Goal: Find contact information: Find contact information

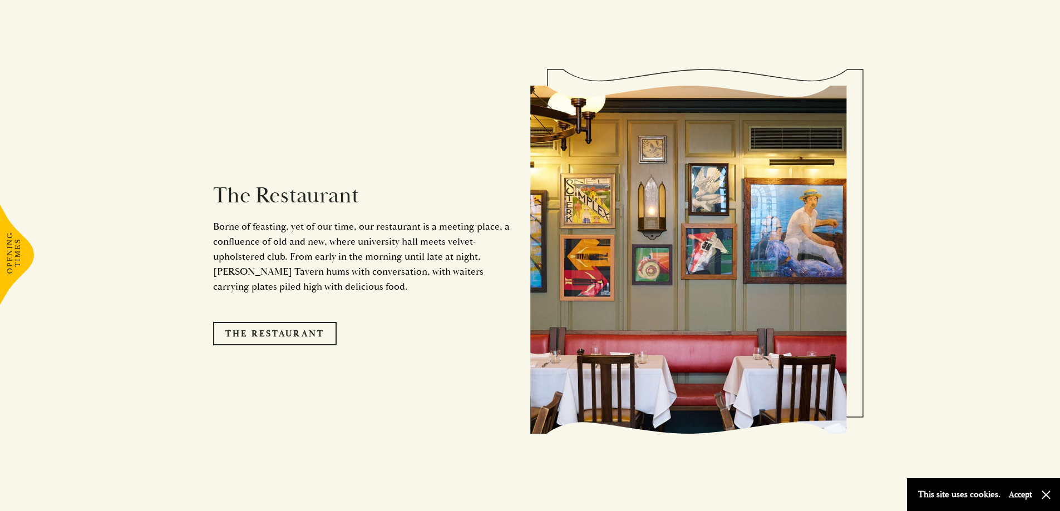
scroll to position [946, 0]
click at [292, 322] on link "The Restaurant" at bounding box center [275, 333] width 124 height 23
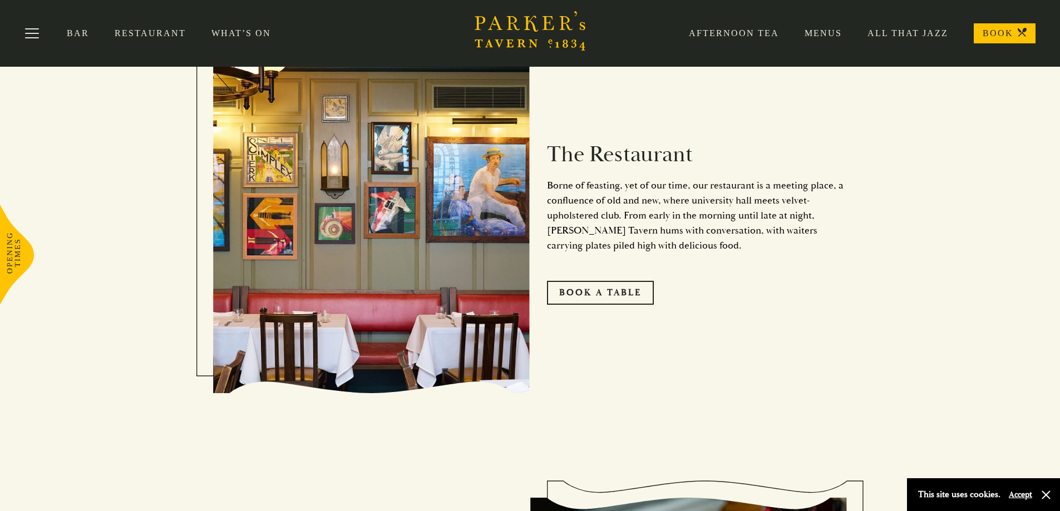
scroll to position [620, 0]
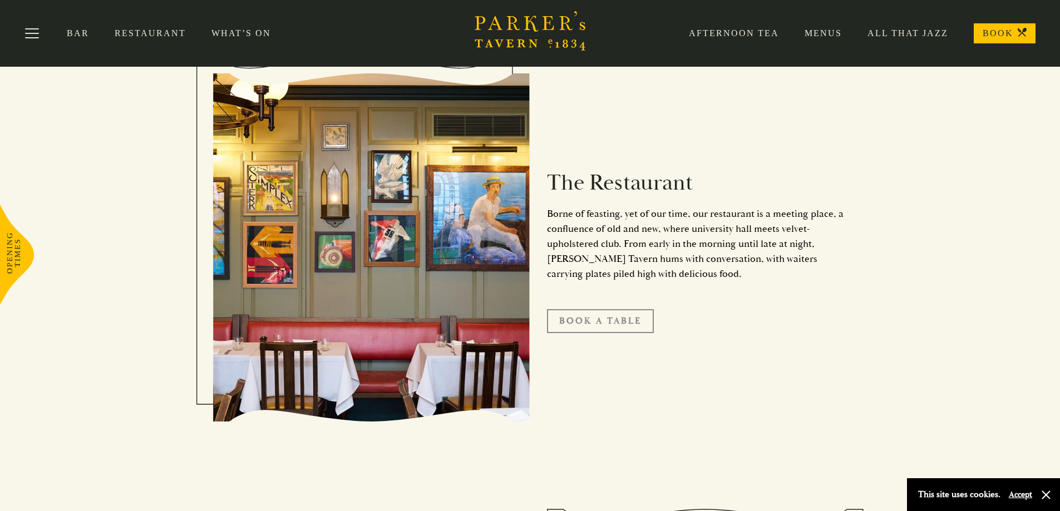
click at [560, 319] on link "Book A Table" at bounding box center [600, 320] width 107 height 23
click at [822, 33] on link "Menus" at bounding box center [810, 33] width 63 height 11
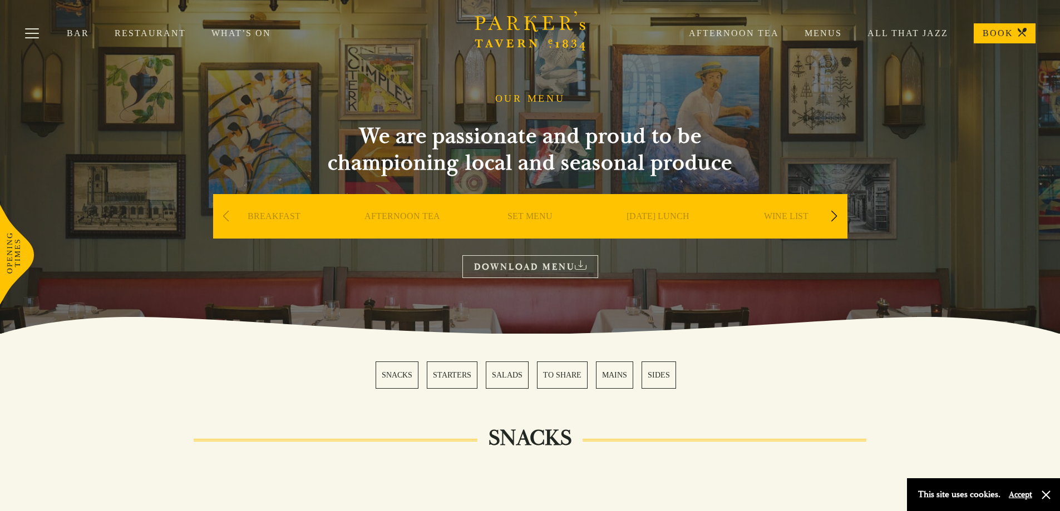
click at [541, 216] on link "SET MENU" at bounding box center [530, 233] width 45 height 45
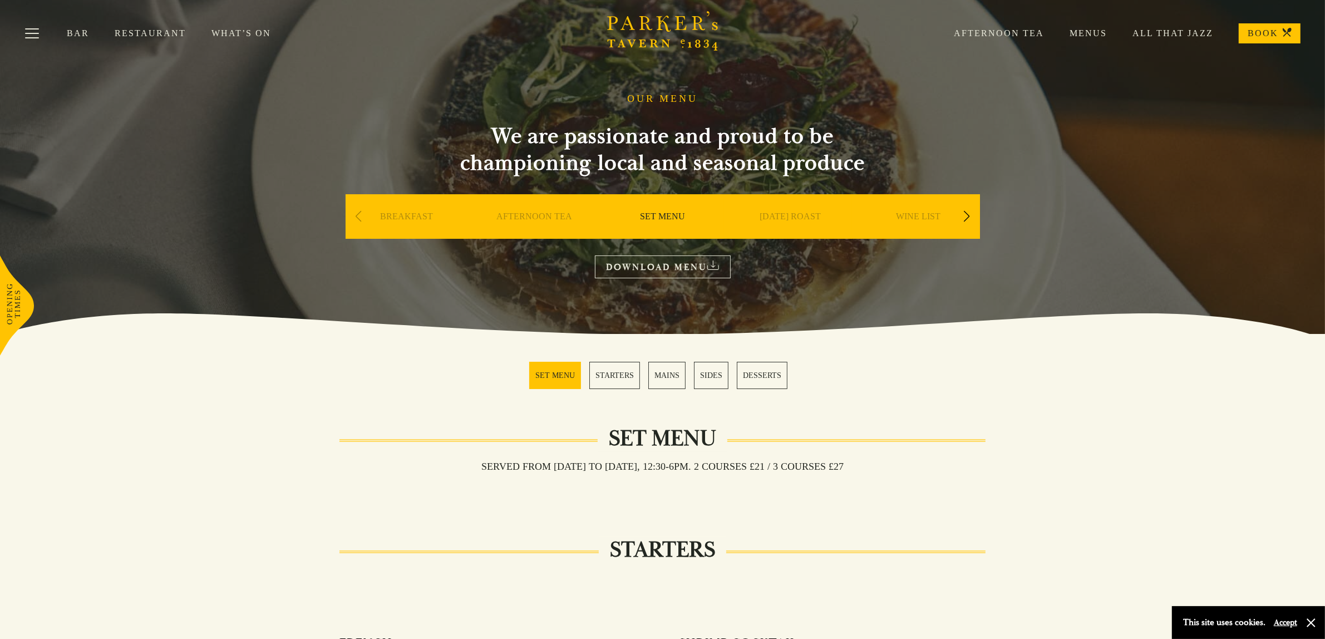
click at [1047, 323] on icon at bounding box center [662, 323] width 1324 height 21
click at [1045, 285] on section "OUR MENU We are passionate and proud to be championing local and seasonal produ…" at bounding box center [662, 167] width 1325 height 334
click at [638, 264] on link "DOWNLOAD MENU" at bounding box center [663, 266] width 136 height 23
click at [1060, 163] on section "OUR MENU We are passionate and proud to be championing local and seasonal produ…" at bounding box center [662, 167] width 1325 height 334
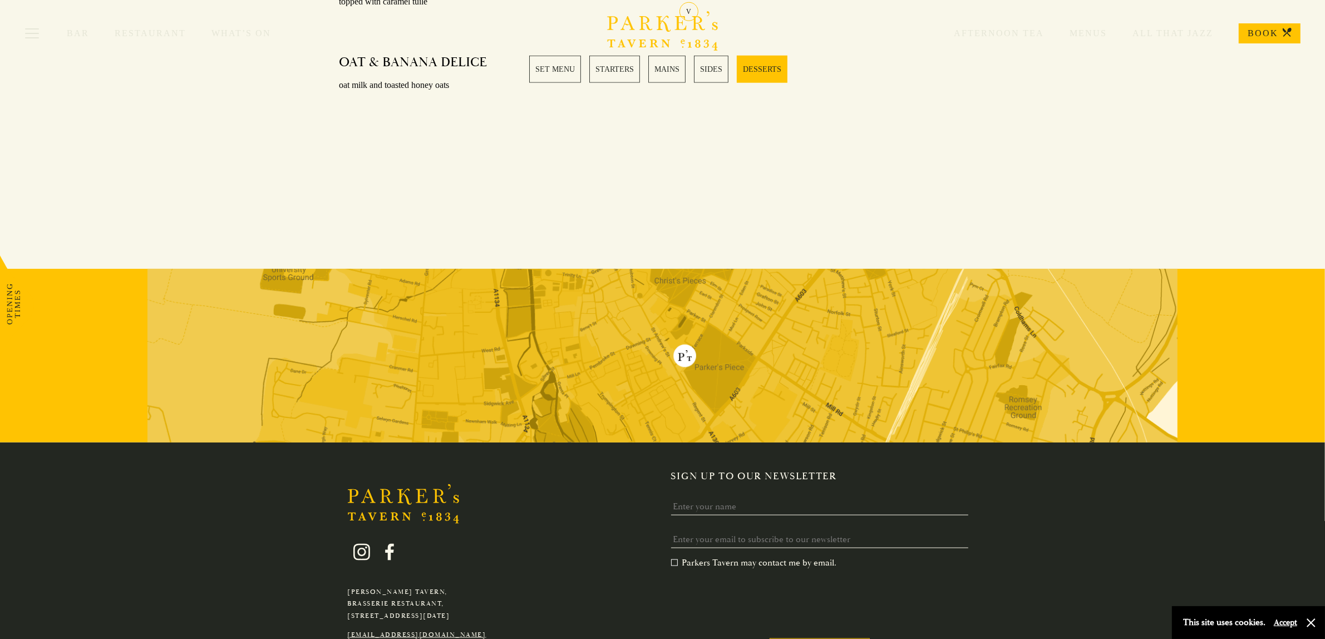
scroll to position [1664, 0]
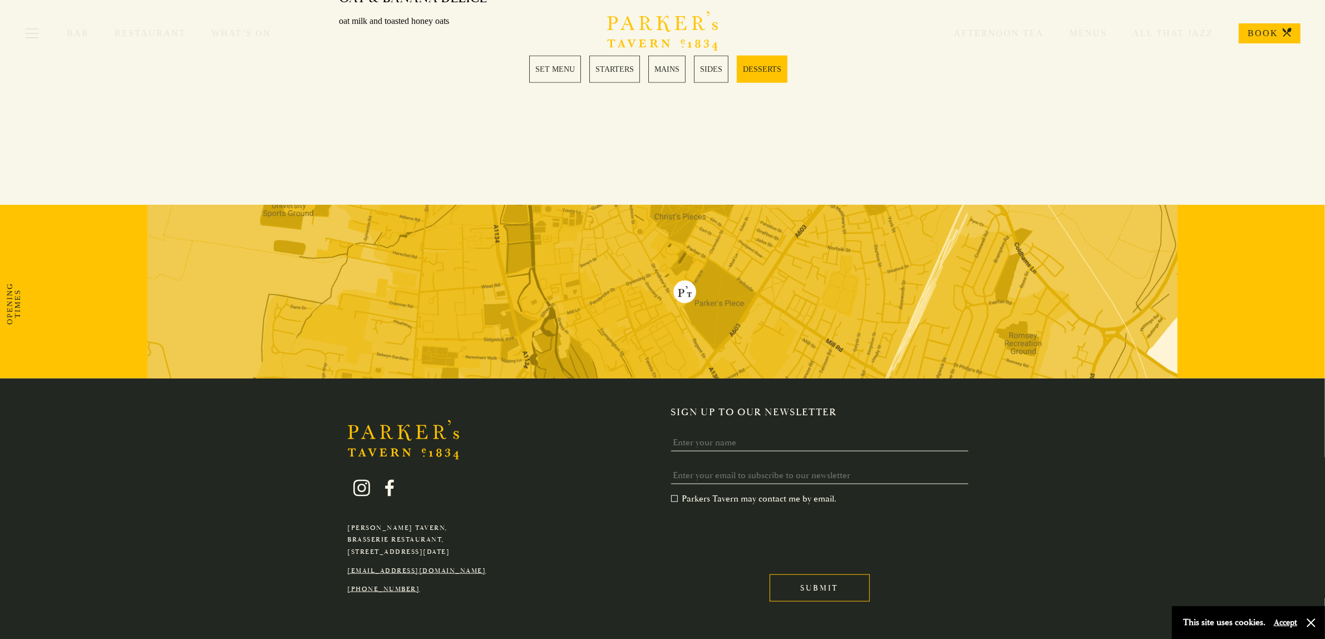
click at [378, 511] on link "[EMAIL_ADDRESS][DOMAIN_NAME]" at bounding box center [417, 570] width 139 height 8
click at [558, 511] on div "Parker's Tavern, Brasserie Restaurant, Regent Street, Cambridge, CB2 1AD hello@…" at bounding box center [662, 511] width 779 height 210
click at [489, 511] on div "Parker's Tavern, Brasserie Restaurant, Regent Street, Cambridge, CB2 1AD hello@…" at bounding box center [662, 511] width 779 height 210
click at [597, 511] on div "Parker's Tavern, Brasserie Restaurant, Regent Street, Cambridge, CB2 1AD hello@…" at bounding box center [662, 511] width 779 height 210
drag, startPoint x: 505, startPoint y: 521, endPoint x: 339, endPoint y: 494, distance: 167.6
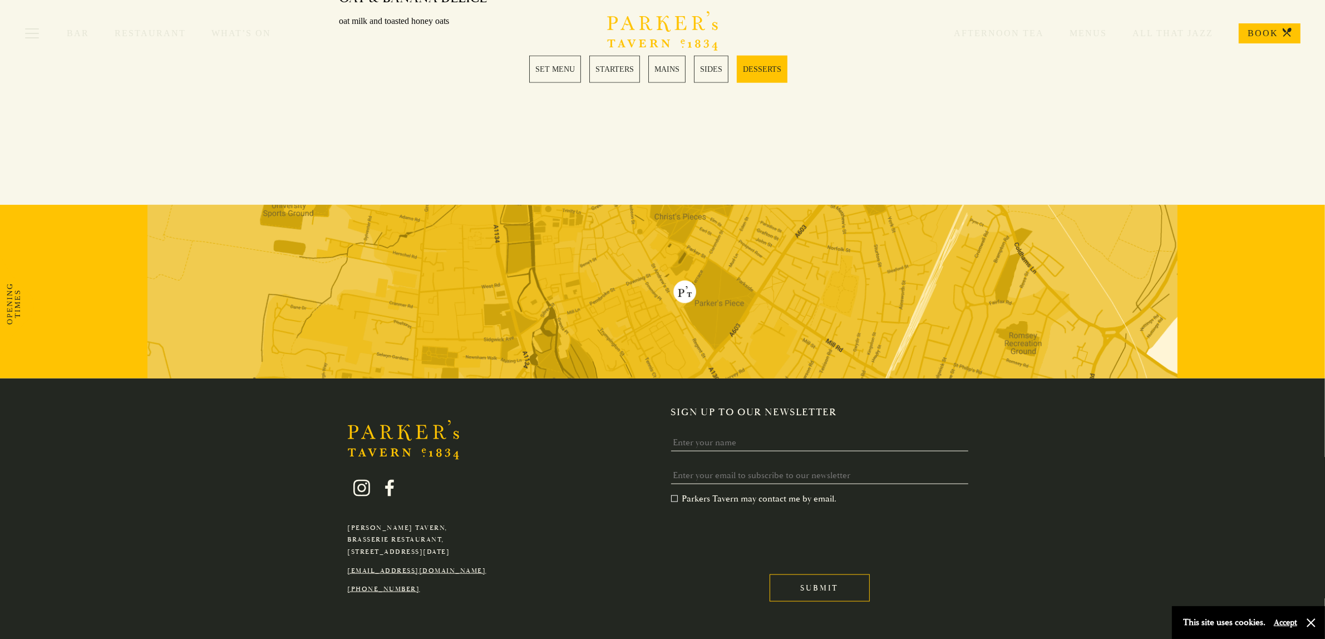
click at [339, 494] on div "Parker's Tavern, Brasserie Restaurant, Regent Street, Cambridge, CB2 1AD hello@…" at bounding box center [416, 529] width 155 height 132
copy p "Parker's Tavern, Brasserie Restaurant, Regent Street, Cambridge, CB2 1AD"
